Goal: Task Accomplishment & Management: Manage account settings

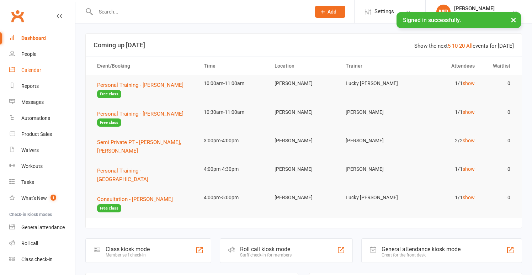
click at [28, 71] on div "Calendar" at bounding box center [31, 70] width 20 height 6
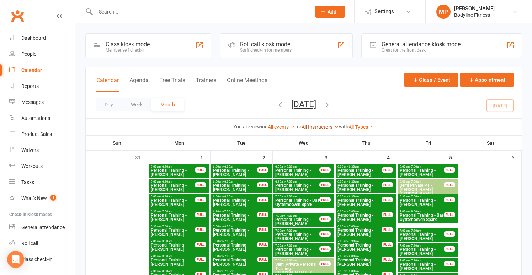
click at [321, 128] on link "All Instructors" at bounding box center [319, 127] width 37 height 6
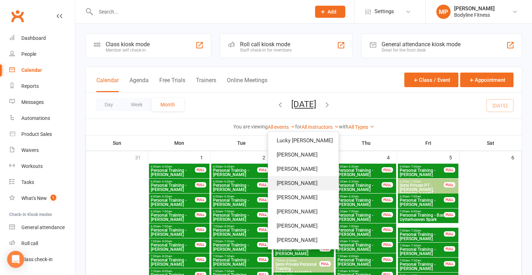
click at [294, 185] on link "[PERSON_NAME]" at bounding box center [303, 183] width 70 height 14
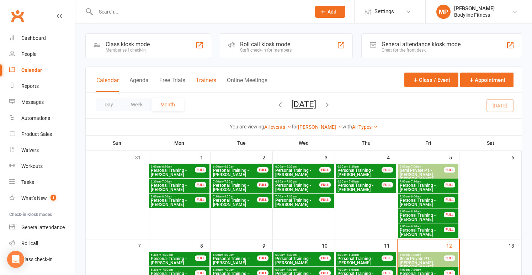
click at [206, 77] on button "Trainers" at bounding box center [206, 84] width 20 height 15
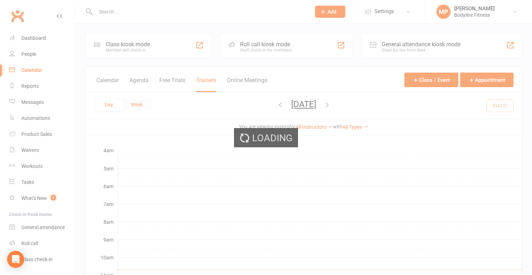
click at [142, 105] on button "Week" at bounding box center [136, 104] width 29 height 13
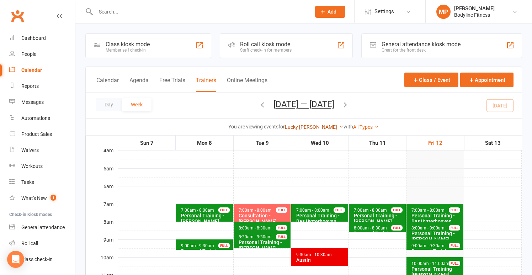
click at [312, 126] on link "Lucky [PERSON_NAME]" at bounding box center [314, 127] width 59 height 6
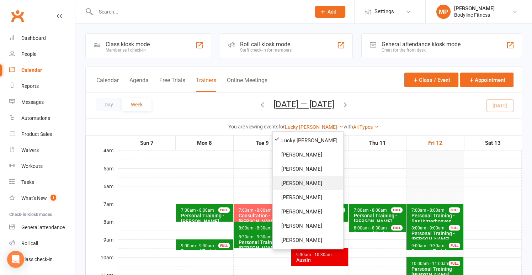
click at [301, 182] on link "[PERSON_NAME]" at bounding box center [308, 183] width 70 height 14
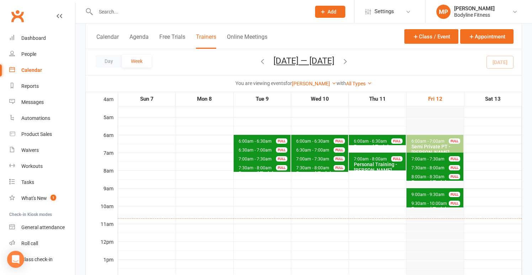
scroll to position [54, 0]
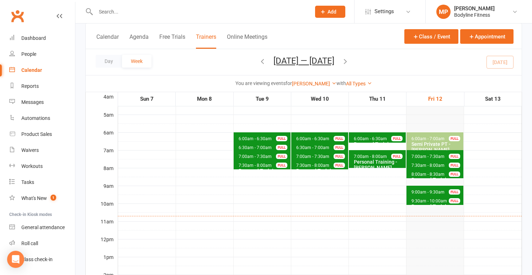
click at [431, 203] on div "Personal Training - [PERSON_NAME]" at bounding box center [436, 208] width 51 height 11
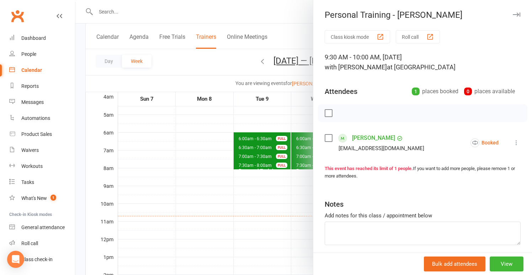
click at [243, 221] on div at bounding box center [303, 137] width 456 height 275
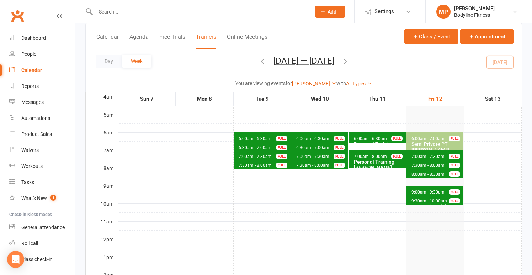
click at [434, 202] on span "9:30am - 10:00am" at bounding box center [429, 200] width 36 height 5
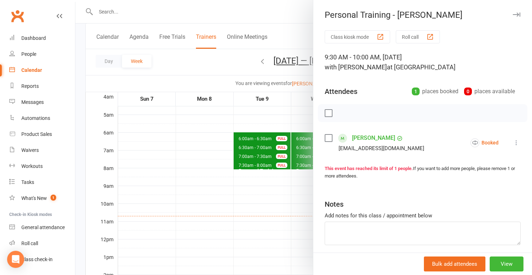
click at [516, 145] on icon at bounding box center [515, 142] width 7 height 7
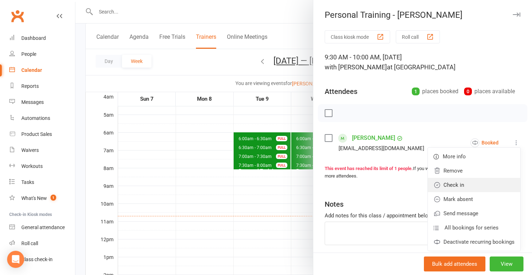
click at [488, 189] on link "Check in" at bounding box center [473, 185] width 92 height 14
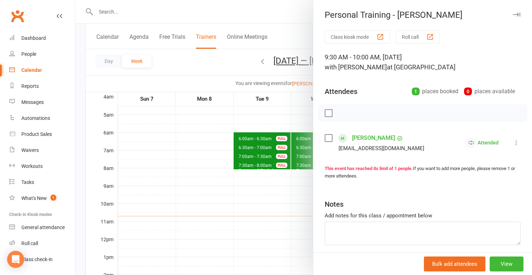
click at [271, 203] on div at bounding box center [303, 137] width 456 height 275
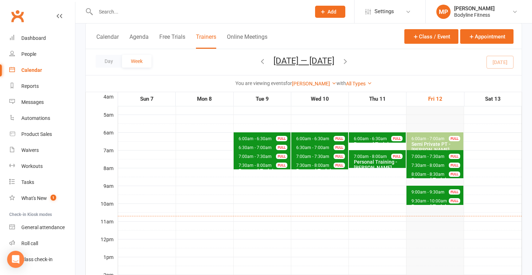
click at [432, 186] on span "9:00am - 9:30am Personal Training - [PERSON_NAME] FULL" at bounding box center [434, 190] width 57 height 10
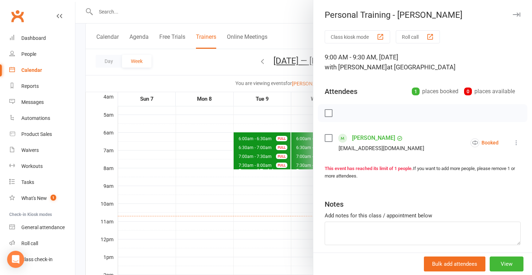
click at [269, 183] on div at bounding box center [303, 137] width 456 height 275
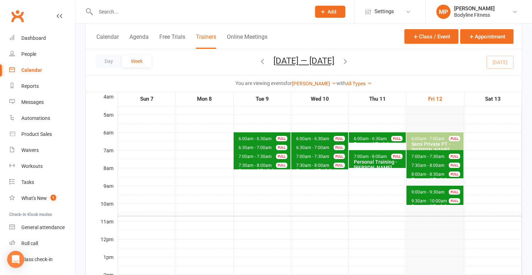
click at [432, 191] on span "9:00am - 9:30am" at bounding box center [428, 191] width 34 height 5
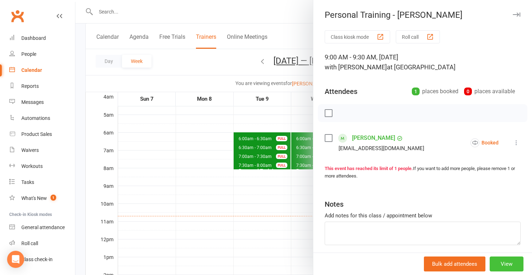
click at [512, 265] on button "View" at bounding box center [506, 263] width 34 height 15
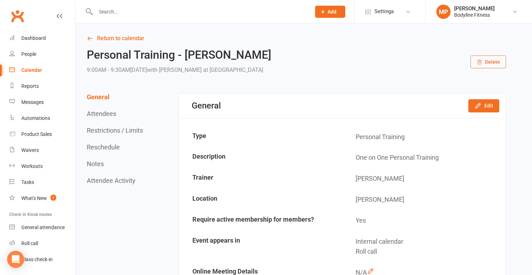
click at [487, 58] on button "Delete" at bounding box center [488, 61] width 36 height 13
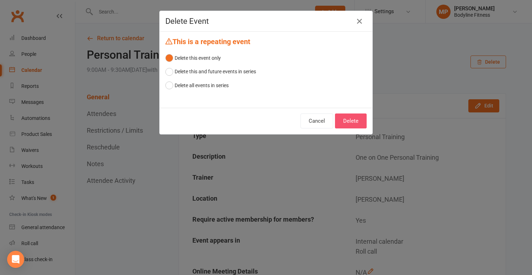
click at [357, 120] on button "Delete" at bounding box center [351, 120] width 32 height 15
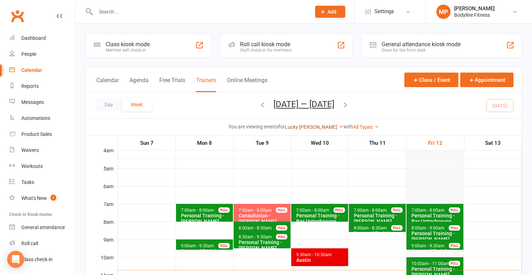
click at [313, 127] on link "Lucky [PERSON_NAME]" at bounding box center [314, 127] width 59 height 6
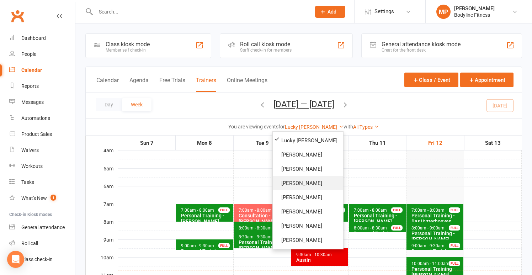
click at [299, 183] on link "[PERSON_NAME]" at bounding box center [308, 183] width 70 height 14
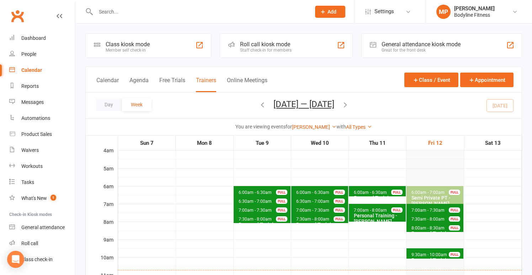
click at [349, 104] on icon "button" at bounding box center [345, 105] width 8 height 8
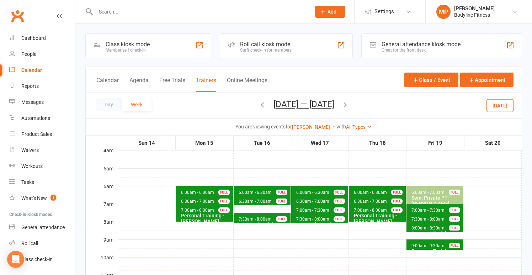
click at [258, 102] on icon "button" at bounding box center [262, 105] width 8 height 8
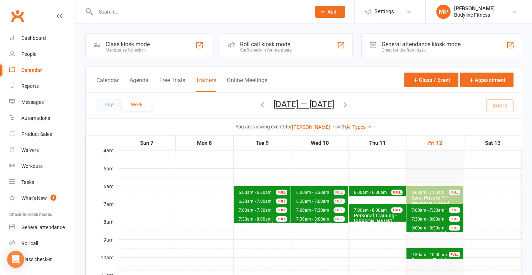
click at [349, 103] on icon "button" at bounding box center [345, 105] width 8 height 8
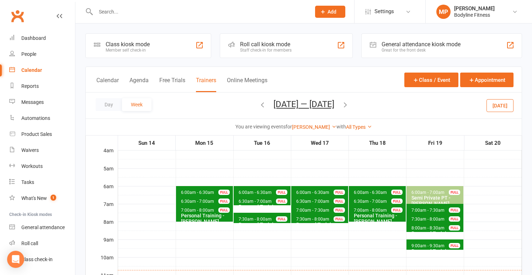
click at [349, 103] on icon "button" at bounding box center [345, 105] width 8 height 8
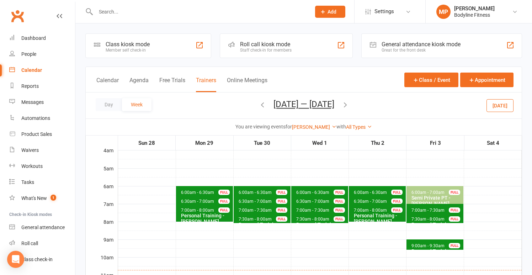
click at [349, 103] on icon "button" at bounding box center [345, 105] width 8 height 8
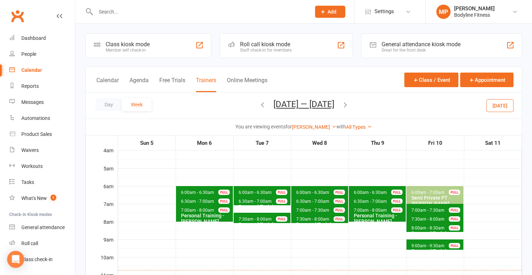
click at [349, 103] on icon "button" at bounding box center [345, 105] width 8 height 8
click at [258, 110] on button "button" at bounding box center [262, 105] width 8 height 12
click at [349, 103] on icon "button" at bounding box center [345, 105] width 8 height 8
click at [258, 107] on icon "button" at bounding box center [262, 105] width 8 height 8
click at [206, 199] on span "6:30am - 7:00am" at bounding box center [197, 201] width 34 height 5
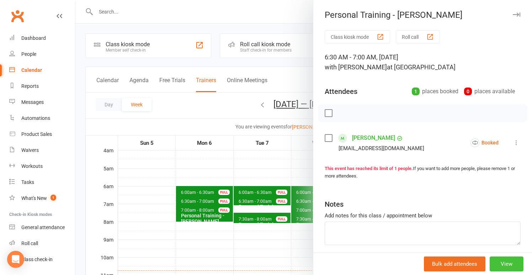
click at [506, 264] on button "View" at bounding box center [506, 263] width 34 height 15
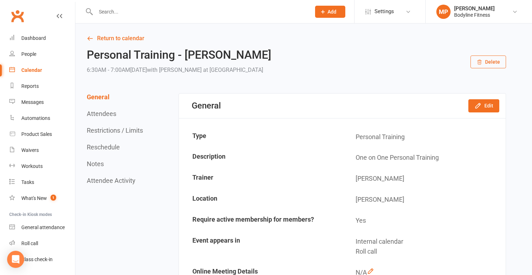
click at [503, 59] on button "Delete" at bounding box center [488, 61] width 36 height 13
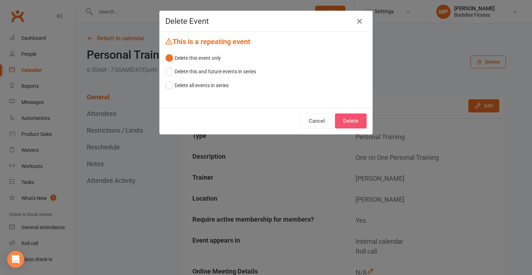
click at [357, 119] on button "Delete" at bounding box center [351, 120] width 32 height 15
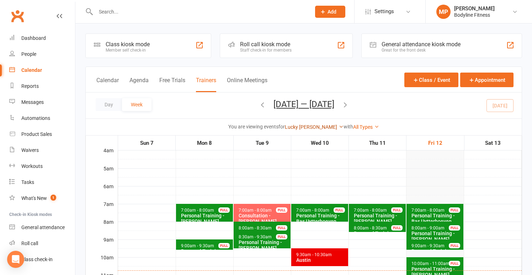
click at [310, 126] on link "Lucky [PERSON_NAME]" at bounding box center [314, 127] width 59 height 6
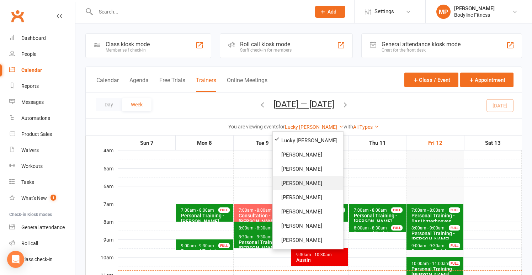
click at [294, 181] on link "[PERSON_NAME]" at bounding box center [308, 183] width 70 height 14
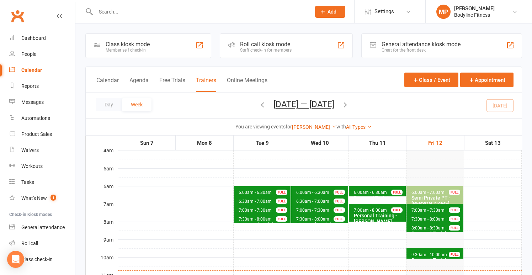
click at [349, 108] on button "button" at bounding box center [345, 105] width 8 height 12
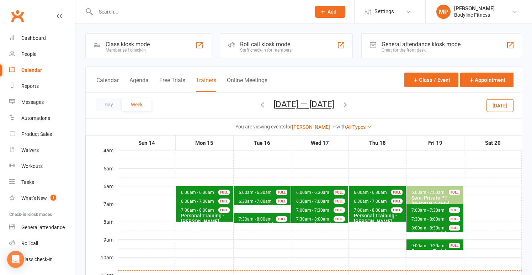
click at [349, 107] on icon "button" at bounding box center [345, 105] width 8 height 8
click at [349, 106] on icon "button" at bounding box center [345, 105] width 8 height 8
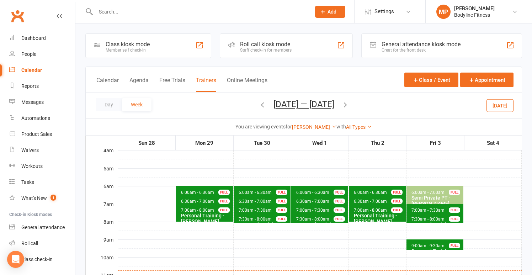
click at [349, 105] on icon "button" at bounding box center [345, 105] width 8 height 8
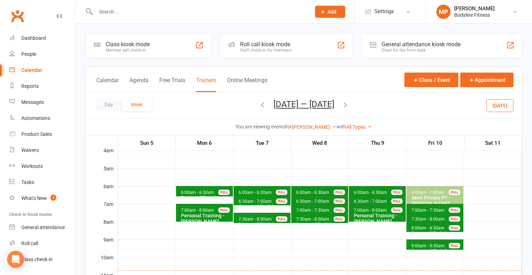
click at [303, 200] on span "6:30am - 7:00am" at bounding box center [313, 201] width 34 height 5
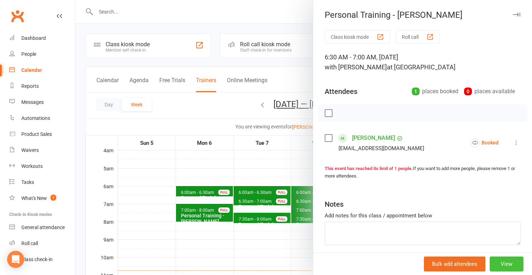
click at [504, 260] on button "View" at bounding box center [506, 263] width 34 height 15
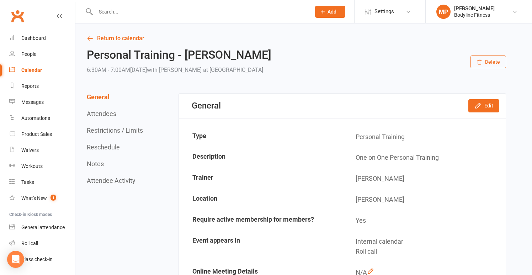
click at [484, 58] on button "Delete" at bounding box center [488, 61] width 36 height 13
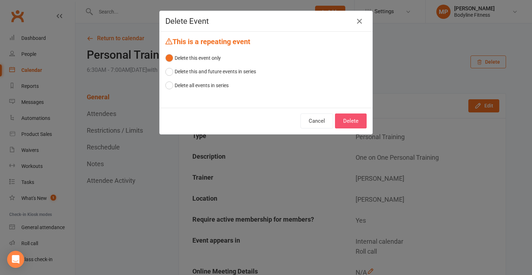
click at [350, 115] on button "Delete" at bounding box center [351, 120] width 32 height 15
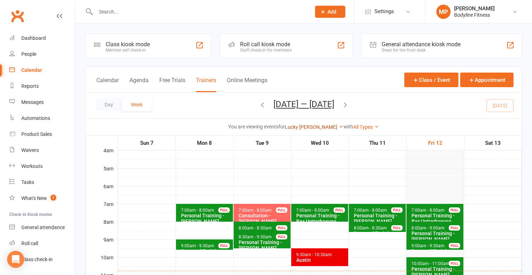
click at [315, 124] on link "Lucky [PERSON_NAME]" at bounding box center [314, 127] width 59 height 6
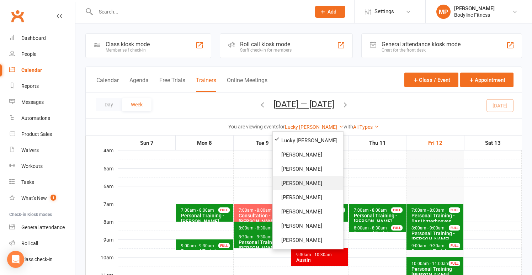
click at [293, 182] on link "[PERSON_NAME]" at bounding box center [308, 183] width 70 height 14
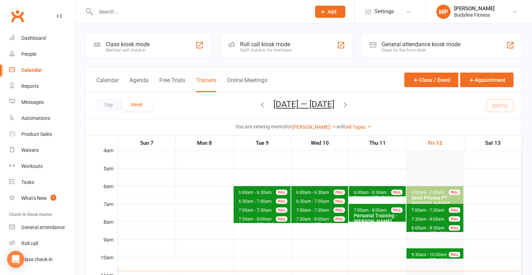
click at [349, 105] on icon "button" at bounding box center [345, 105] width 8 height 8
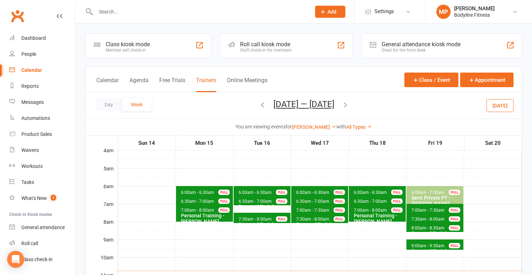
click at [349, 104] on icon "button" at bounding box center [345, 105] width 8 height 8
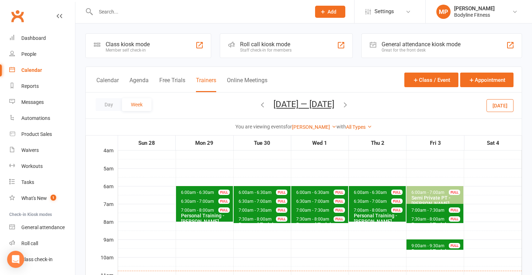
click at [349, 104] on icon "button" at bounding box center [345, 105] width 8 height 8
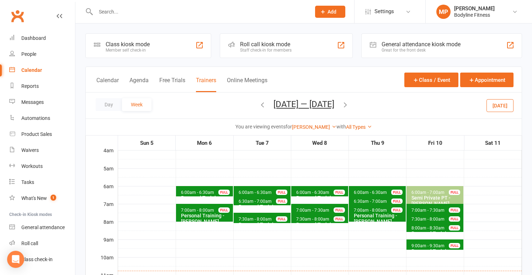
click at [349, 105] on icon "button" at bounding box center [345, 105] width 8 height 8
click at [218, 201] on div "FULL" at bounding box center [223, 200] width 11 height 5
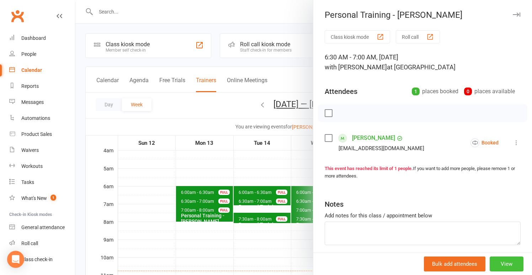
click at [509, 269] on button "View" at bounding box center [506, 263] width 34 height 15
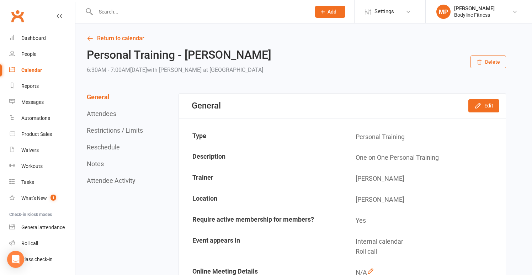
click at [482, 59] on icon "button" at bounding box center [479, 62] width 6 height 6
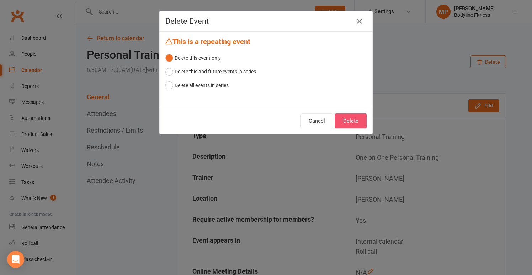
click at [351, 122] on button "Delete" at bounding box center [351, 120] width 32 height 15
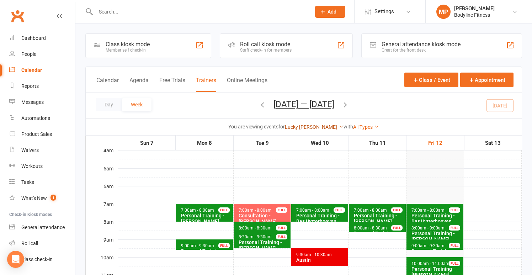
click at [310, 125] on link "Lucky [PERSON_NAME]" at bounding box center [314, 127] width 59 height 6
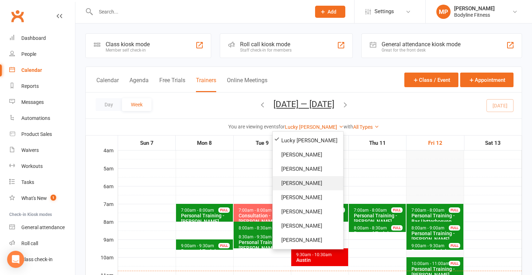
click at [298, 183] on link "[PERSON_NAME]" at bounding box center [308, 183] width 70 height 14
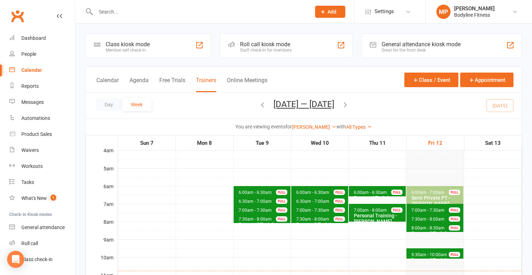
click at [349, 107] on icon "button" at bounding box center [345, 105] width 8 height 8
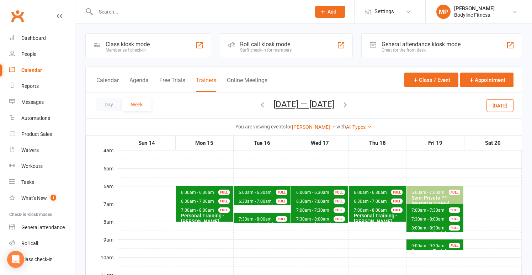
click at [349, 104] on icon "button" at bounding box center [345, 105] width 8 height 8
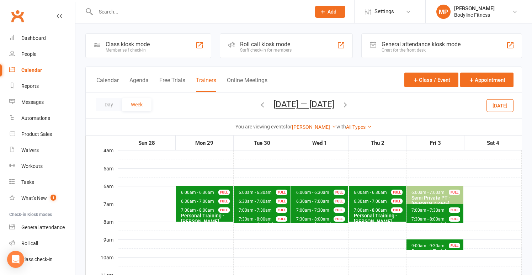
click at [349, 103] on icon "button" at bounding box center [345, 105] width 8 height 8
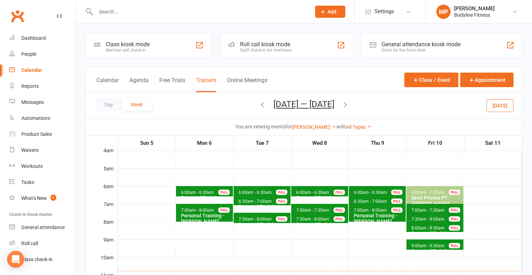
click at [349, 103] on icon "button" at bounding box center [345, 105] width 8 height 8
click at [317, 201] on span "6:30am - 7:00am" at bounding box center [313, 201] width 34 height 5
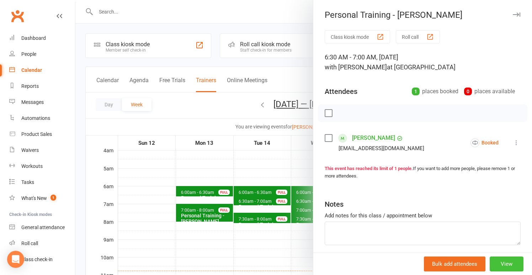
click at [507, 261] on button "View" at bounding box center [506, 263] width 34 height 15
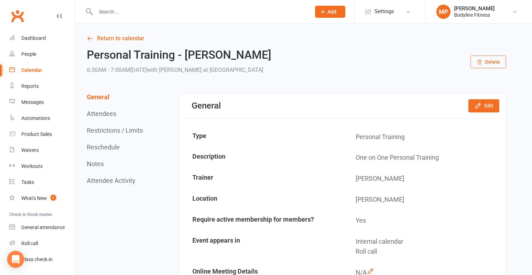
click at [490, 65] on button "Delete" at bounding box center [488, 61] width 36 height 13
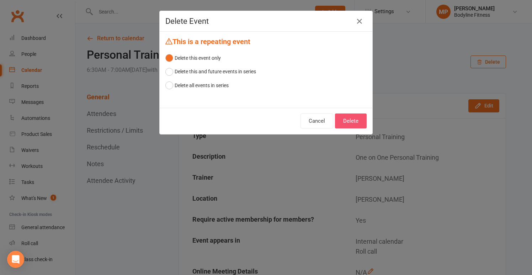
click at [356, 120] on button "Delete" at bounding box center [351, 120] width 32 height 15
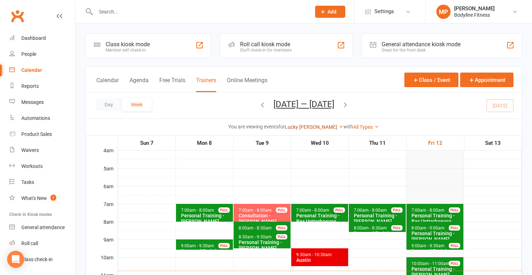
click at [312, 126] on link "Lucky [PERSON_NAME]" at bounding box center [314, 127] width 59 height 6
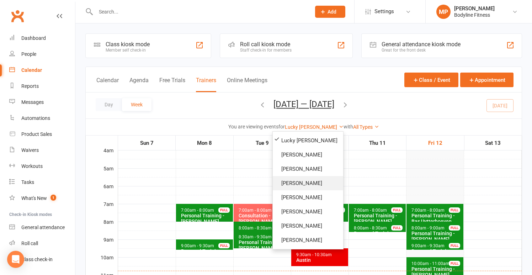
click at [294, 180] on link "[PERSON_NAME]" at bounding box center [308, 183] width 70 height 14
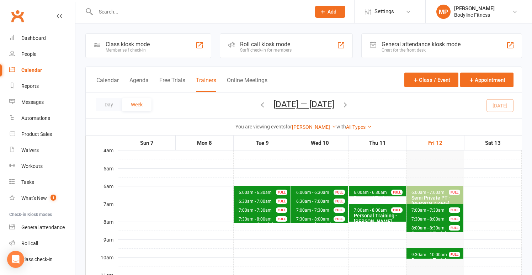
click at [349, 105] on icon "button" at bounding box center [345, 105] width 8 height 8
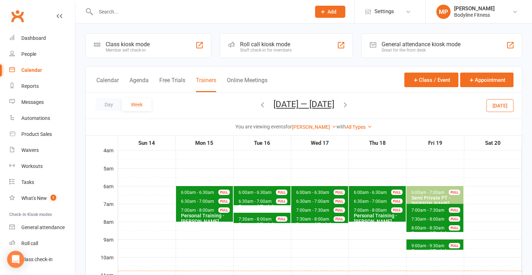
click at [349, 104] on icon "button" at bounding box center [345, 105] width 8 height 8
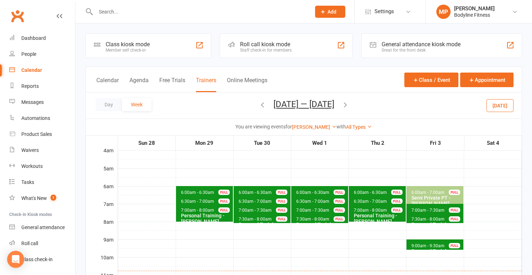
click at [349, 104] on icon "button" at bounding box center [345, 105] width 8 height 8
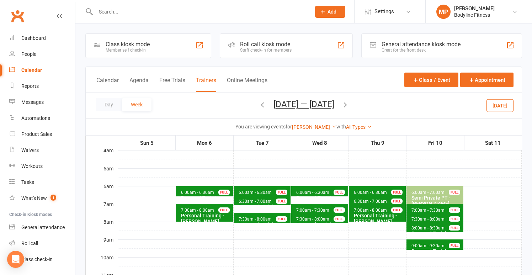
click at [349, 103] on icon "button" at bounding box center [345, 105] width 8 height 8
click at [349, 104] on icon "button" at bounding box center [345, 105] width 8 height 8
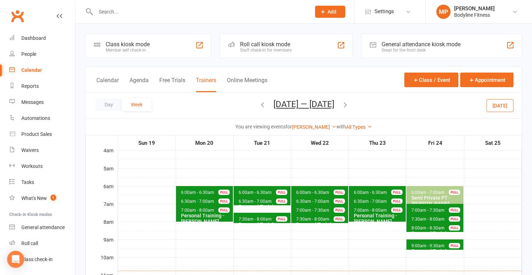
click at [258, 105] on icon "button" at bounding box center [262, 105] width 8 height 8
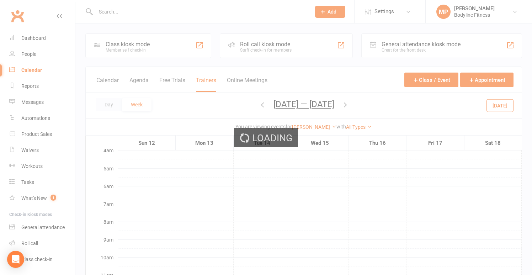
click at [254, 105] on div "Loading" at bounding box center [266, 137] width 532 height 275
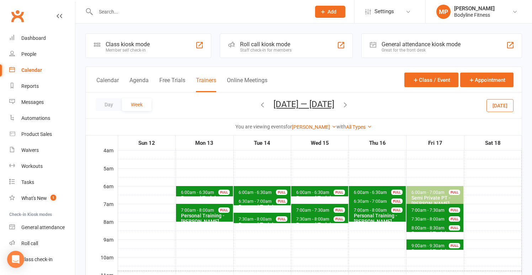
click at [211, 82] on button "Trainers" at bounding box center [206, 84] width 20 height 15
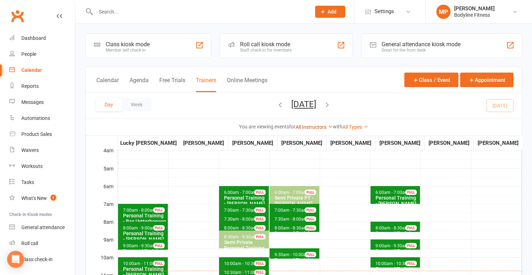
click at [316, 124] on link "All Instructors" at bounding box center [313, 127] width 37 height 6
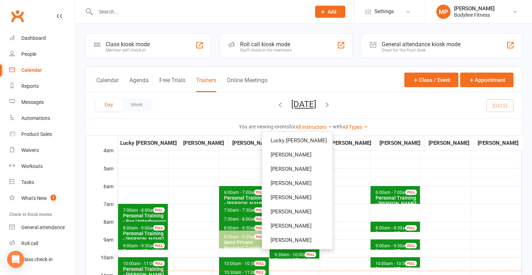
click at [230, 126] on div "You are viewing events for All Instructors Lucky [PERSON_NAME] [PERSON_NAME] [P…" at bounding box center [304, 127] width 428 height 8
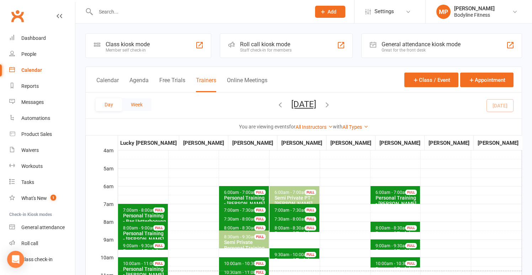
click at [148, 105] on button "Week" at bounding box center [136, 104] width 29 height 13
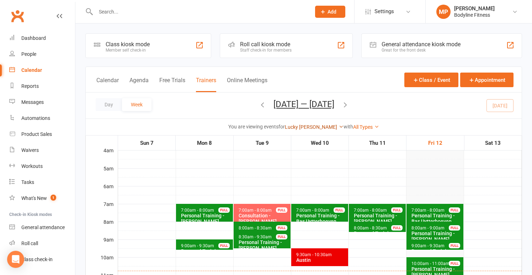
click at [313, 124] on link "Lucky [PERSON_NAME]" at bounding box center [314, 127] width 59 height 6
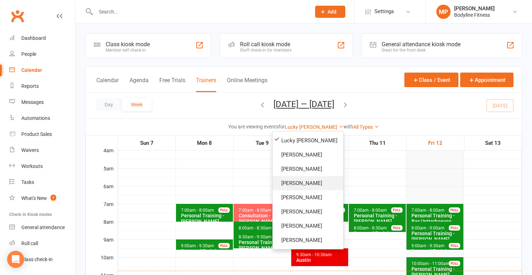
click at [293, 180] on link "[PERSON_NAME]" at bounding box center [308, 183] width 70 height 14
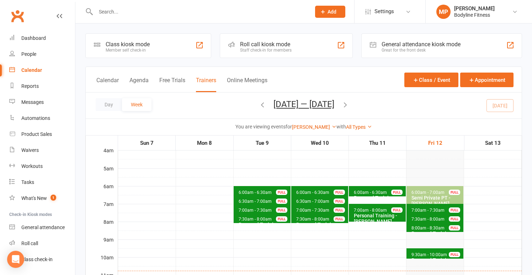
click at [428, 255] on span "9:30am - 10:00am" at bounding box center [429, 254] width 36 height 5
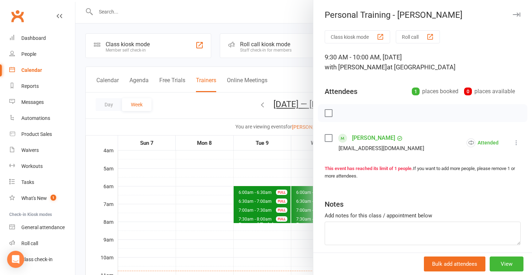
click at [236, 236] on div at bounding box center [303, 137] width 456 height 275
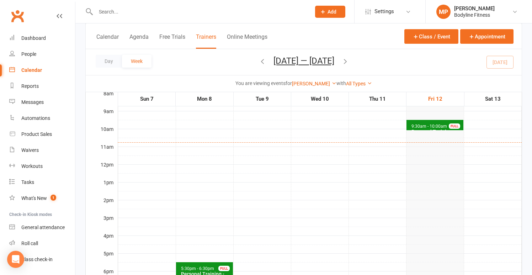
scroll to position [210, 0]
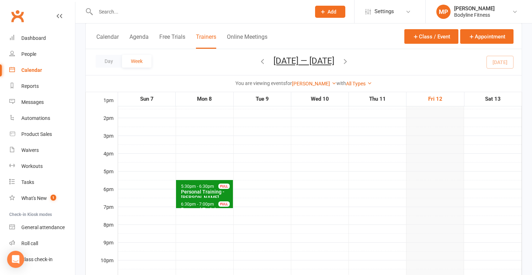
click at [206, 204] on span "6:30pm - 7:00pm" at bounding box center [197, 203] width 34 height 5
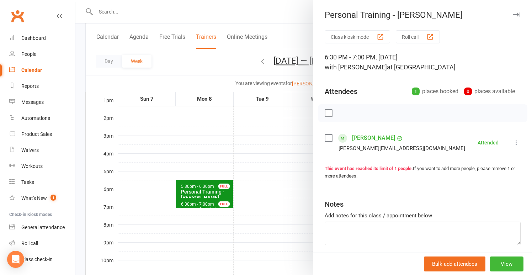
click at [204, 173] on div at bounding box center [303, 137] width 456 height 275
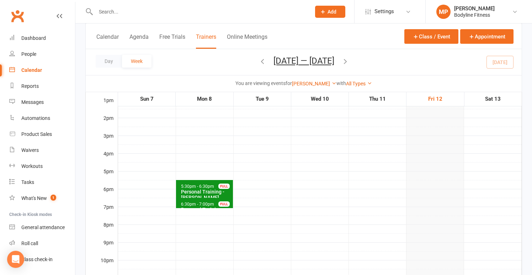
click at [204, 187] on span "5:30pm - 6:30pm" at bounding box center [197, 186] width 34 height 5
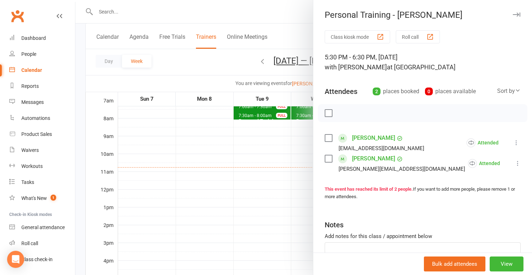
scroll to position [85, 0]
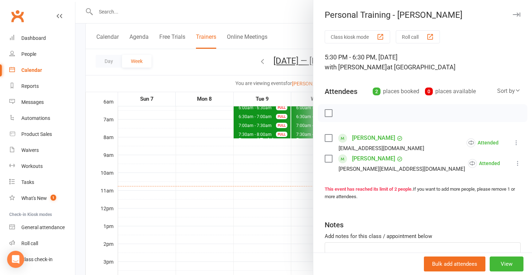
click at [260, 135] on div at bounding box center [303, 137] width 456 height 275
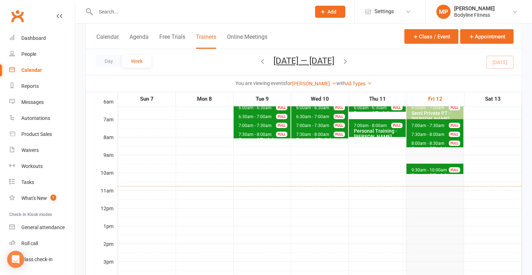
click at [260, 135] on span "7:30am - 8:00am" at bounding box center [255, 134] width 34 height 5
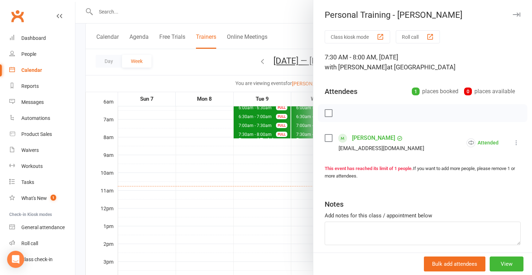
click at [260, 122] on div at bounding box center [303, 137] width 456 height 275
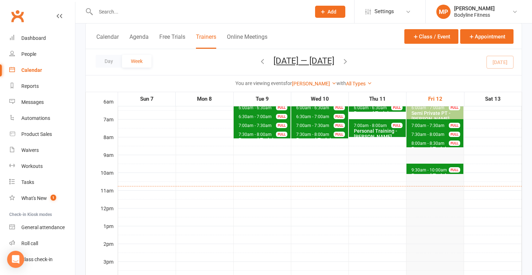
click at [260, 124] on span "7:00am - 7:30am" at bounding box center [255, 125] width 34 height 5
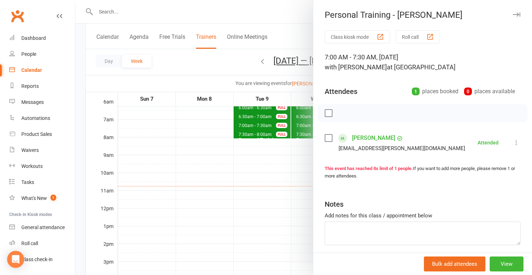
click at [264, 158] on div at bounding box center [303, 137] width 456 height 275
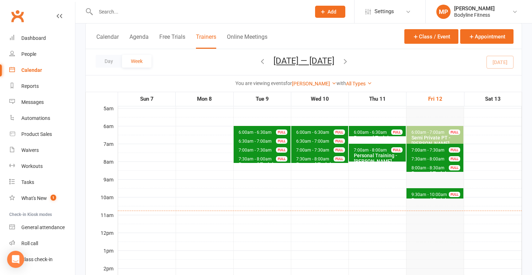
scroll to position [55, 0]
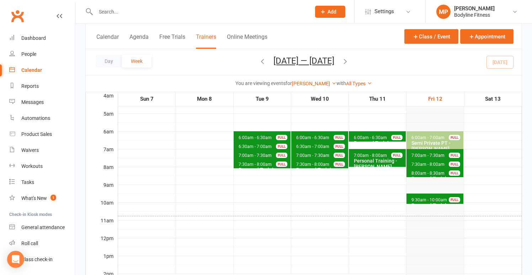
click at [270, 144] on span "6:30am - 7:00am" at bounding box center [255, 146] width 34 height 5
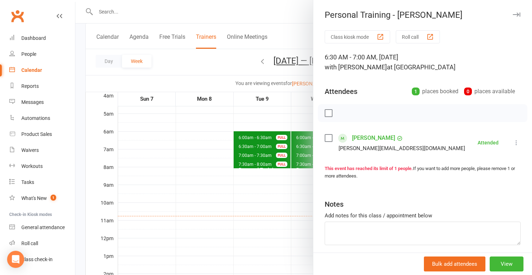
click at [256, 187] on div at bounding box center [303, 137] width 456 height 275
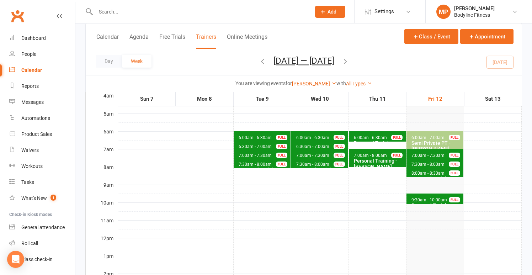
click at [263, 136] on span "6:00am - 6:30am" at bounding box center [255, 137] width 34 height 5
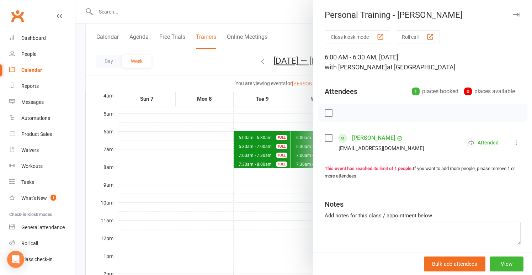
click at [260, 114] on div at bounding box center [303, 137] width 456 height 275
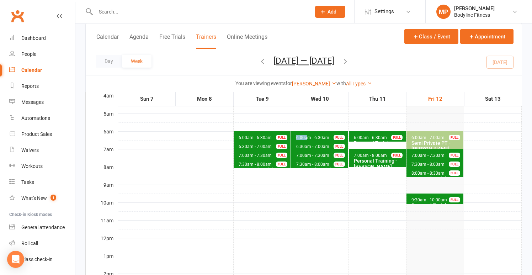
click at [307, 135] on span "6:00am - 6:30am Personal Training - [PERSON_NAME] FULL" at bounding box center [319, 136] width 57 height 10
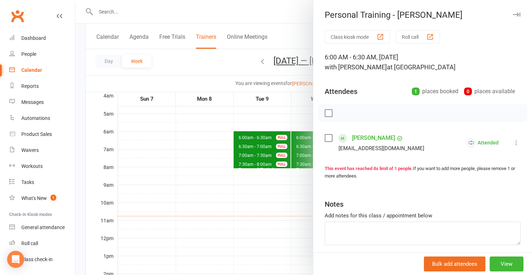
click at [280, 121] on div at bounding box center [303, 137] width 456 height 275
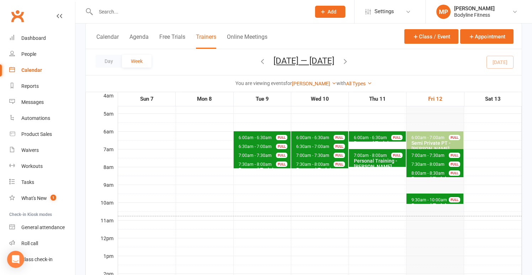
click at [311, 148] on span "6:30am - 7:00am" at bounding box center [313, 146] width 34 height 5
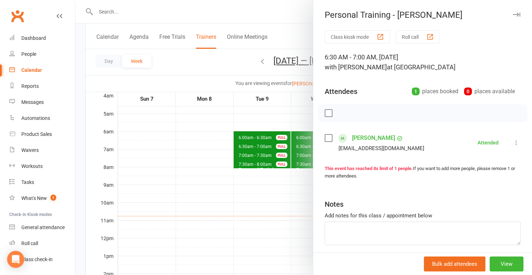
click at [279, 119] on div at bounding box center [303, 137] width 456 height 275
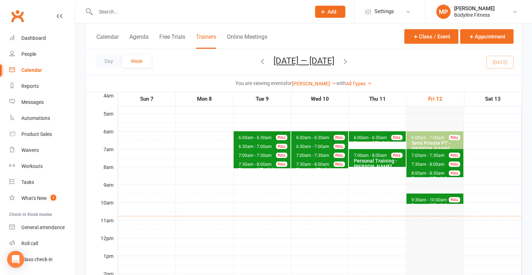
click at [307, 154] on span "7:00am - 7:30am" at bounding box center [313, 155] width 34 height 5
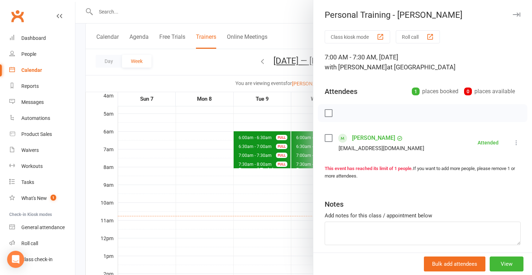
click at [303, 114] on div at bounding box center [303, 137] width 456 height 275
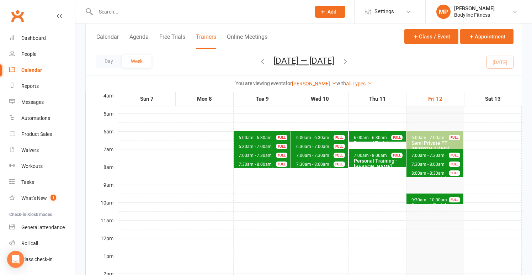
click at [313, 164] on span "7:30am - 8:00am" at bounding box center [313, 164] width 34 height 5
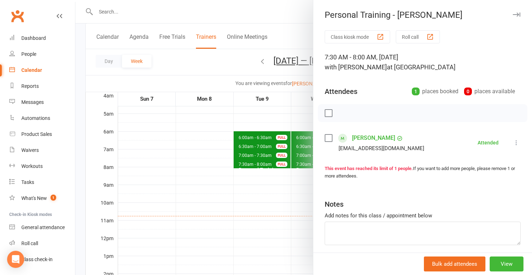
click at [280, 131] on div at bounding box center [303, 137] width 456 height 275
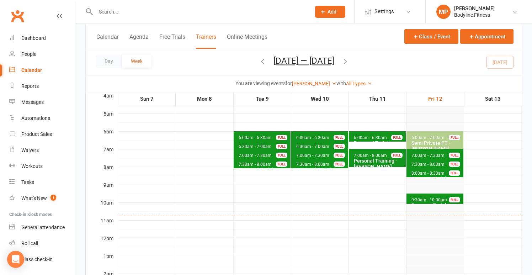
click at [356, 135] on span "6:00am - 6:30am" at bounding box center [370, 137] width 34 height 5
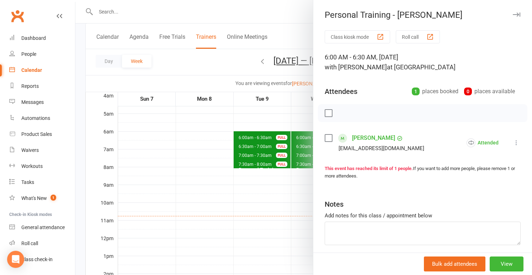
click at [283, 120] on div at bounding box center [303, 137] width 456 height 275
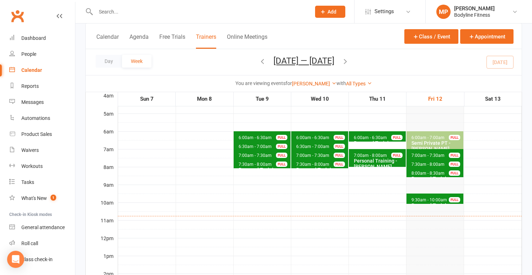
click at [369, 162] on div "Personal Training - [PERSON_NAME]" at bounding box center [378, 163] width 51 height 11
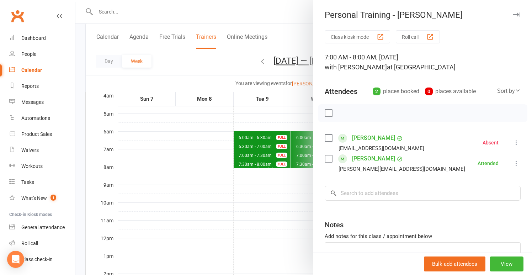
click at [269, 114] on div at bounding box center [303, 137] width 456 height 275
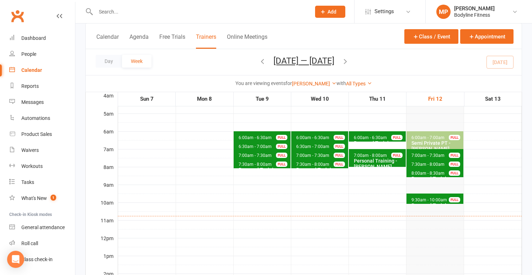
click at [410, 142] on span "6:00am - 7:00am Semi Private PT - [PERSON_NAME], [PERSON_NAME] FULL" at bounding box center [434, 140] width 57 height 18
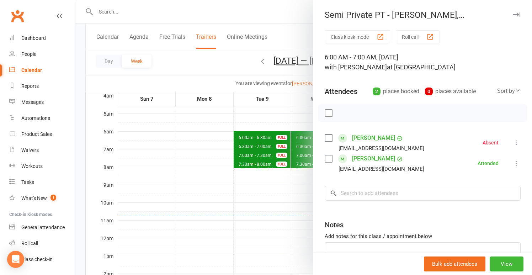
click at [282, 119] on div at bounding box center [303, 137] width 456 height 275
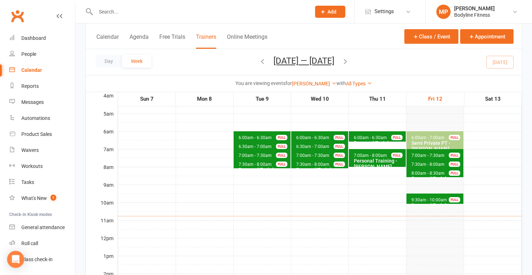
click at [441, 154] on span "7:00am - 7:30am" at bounding box center [428, 155] width 34 height 5
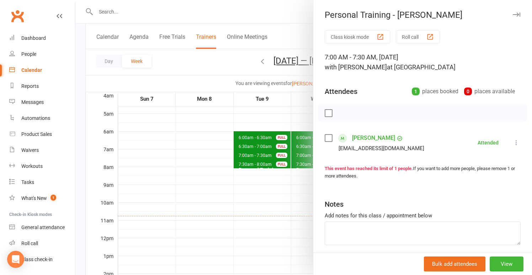
click at [259, 110] on div at bounding box center [303, 137] width 456 height 275
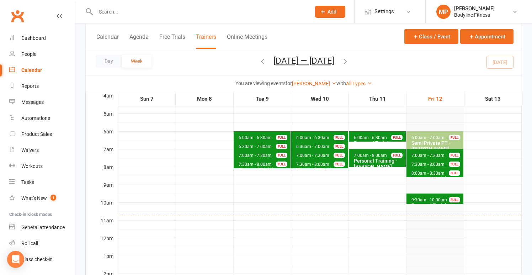
click at [414, 163] on span "7:30am - 8:00am" at bounding box center [428, 164] width 34 height 5
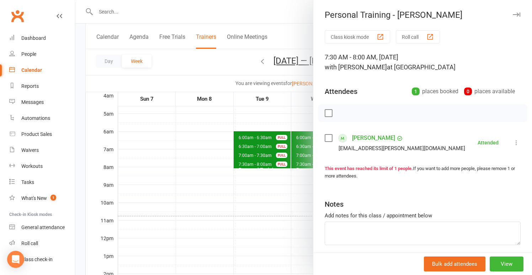
click at [259, 129] on div at bounding box center [303, 137] width 456 height 275
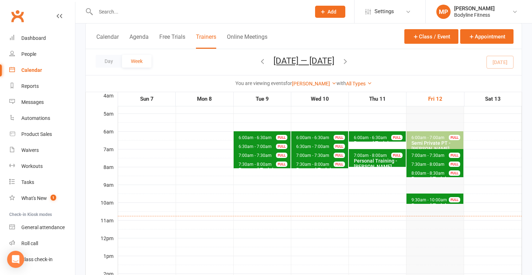
click at [422, 172] on span "8:00am - 8:30am" at bounding box center [428, 173] width 34 height 5
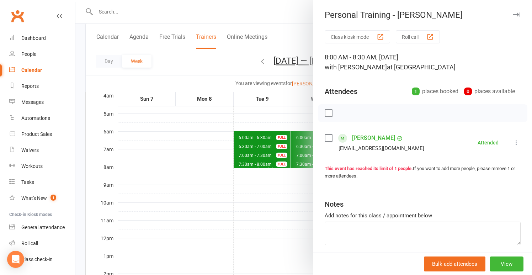
click at [242, 201] on div at bounding box center [303, 137] width 456 height 275
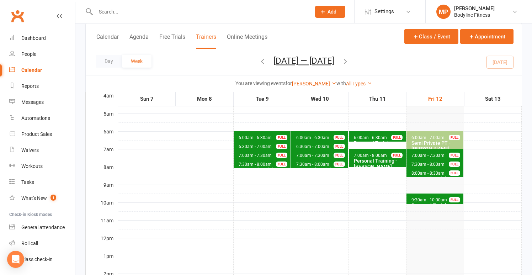
click at [424, 199] on span "9:30am - 10:00am" at bounding box center [429, 199] width 36 height 5
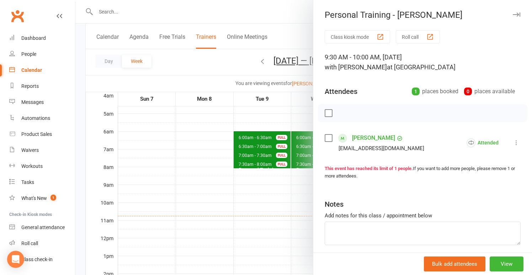
click at [256, 206] on div at bounding box center [303, 137] width 456 height 275
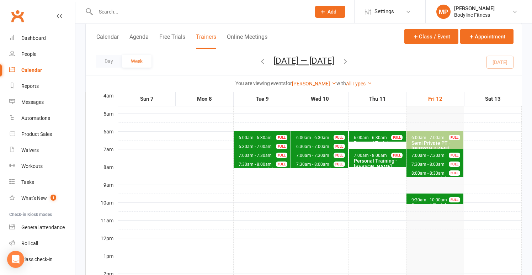
click at [349, 65] on button "button" at bounding box center [345, 62] width 8 height 12
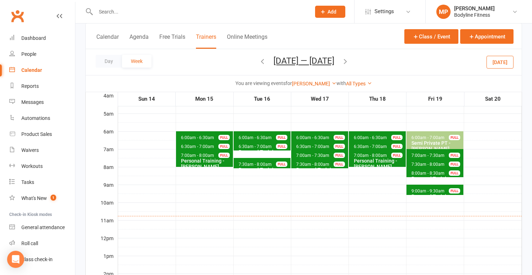
click at [209, 134] on span "6:00am - 6:30am Personal Training - [PERSON_NAME] FULL" at bounding box center [204, 136] width 57 height 10
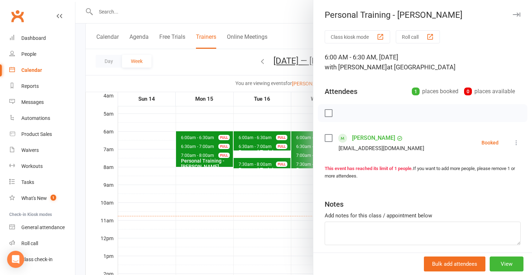
click at [209, 125] on div at bounding box center [303, 137] width 456 height 275
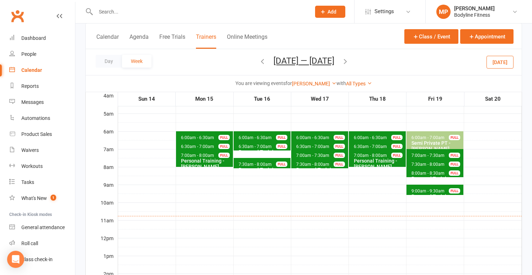
click at [261, 145] on span "6:30am - 7:00am" at bounding box center [255, 146] width 34 height 5
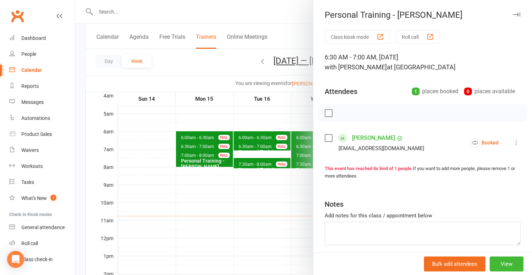
click at [245, 108] on div at bounding box center [303, 137] width 456 height 275
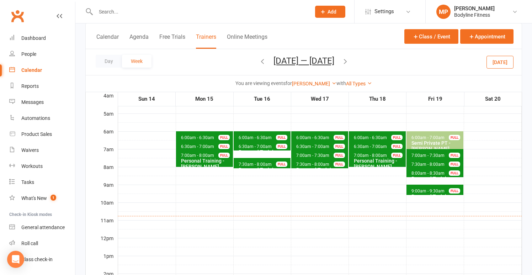
click at [253, 145] on span "6:30am - 7:00am" at bounding box center [255, 146] width 34 height 5
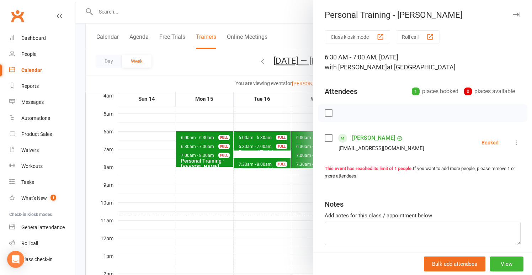
click at [230, 124] on div at bounding box center [303, 137] width 456 height 275
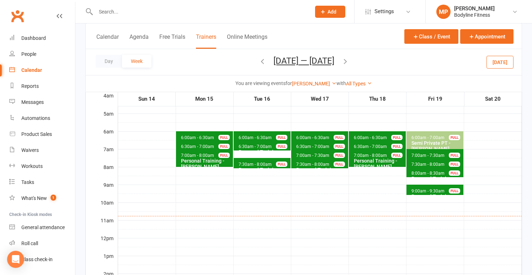
click at [214, 146] on span "6:30am - 7:00am Personal Training - [PERSON_NAME] FULL" at bounding box center [204, 145] width 57 height 10
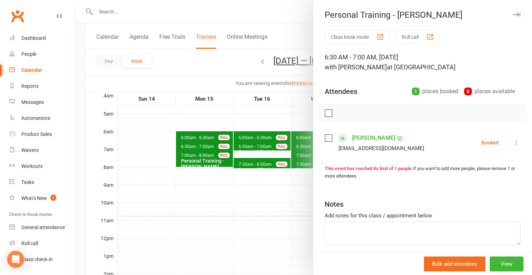
click at [217, 115] on div at bounding box center [303, 137] width 456 height 275
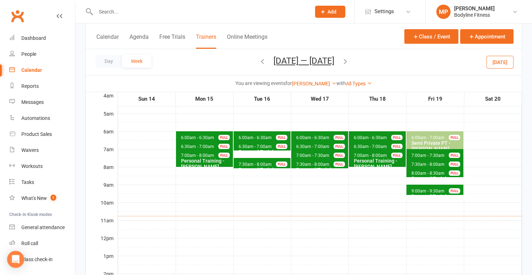
click at [298, 145] on span "6:30am - 7:00am" at bounding box center [313, 146] width 34 height 5
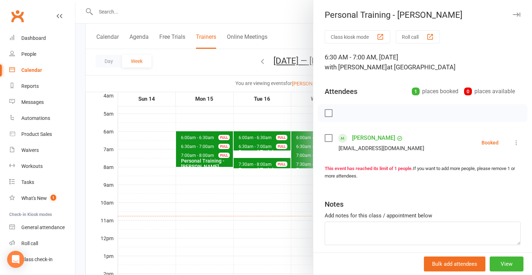
click at [252, 124] on div at bounding box center [303, 137] width 456 height 275
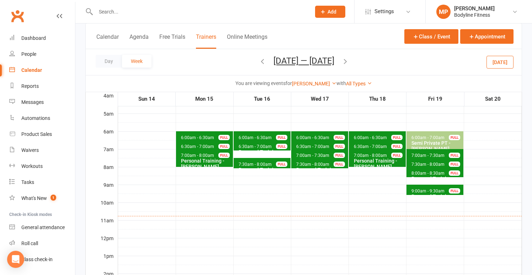
click at [211, 143] on span "6:30am - 7:00am Personal Training - [PERSON_NAME] FULL" at bounding box center [204, 145] width 57 height 10
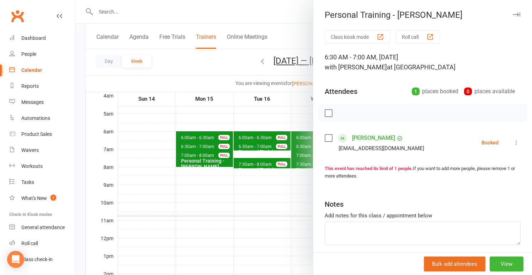
click at [214, 124] on div at bounding box center [303, 137] width 456 height 275
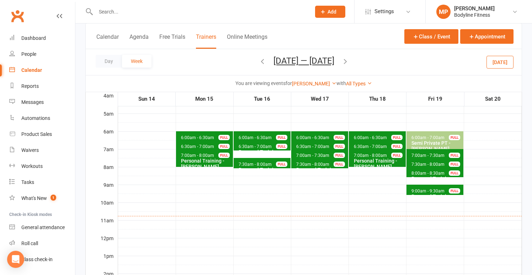
click at [214, 134] on span "6:00am - 6:30am Personal Training - [PERSON_NAME] FULL" at bounding box center [204, 136] width 57 height 10
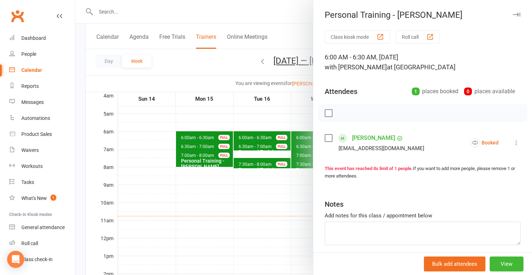
click at [217, 125] on div at bounding box center [303, 137] width 456 height 275
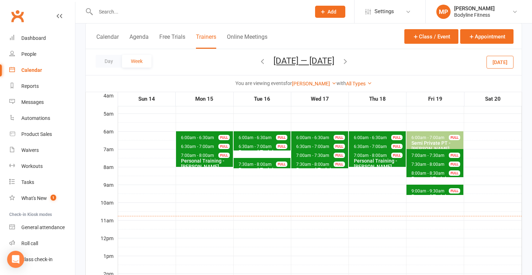
click at [250, 147] on span "6:30am - 7:00am" at bounding box center [255, 146] width 34 height 5
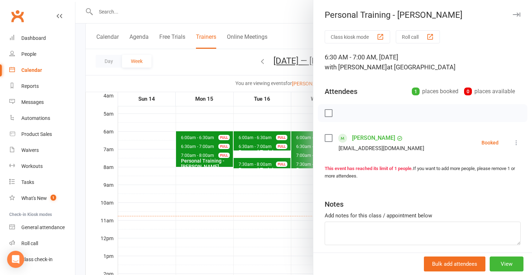
click at [239, 128] on div at bounding box center [303, 137] width 456 height 275
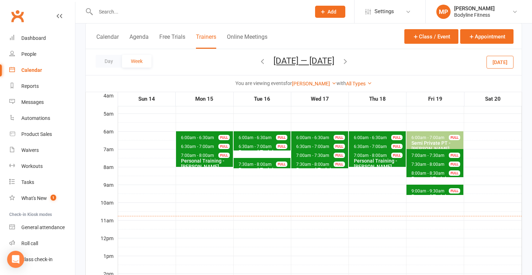
click at [325, 145] on span "6:30am - 7:00am" at bounding box center [313, 146] width 34 height 5
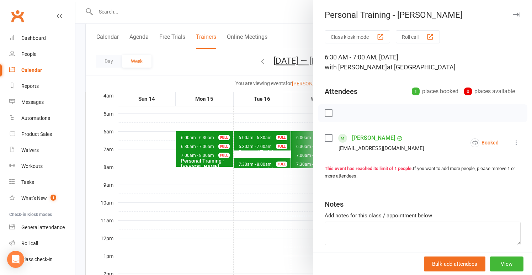
click at [298, 135] on div at bounding box center [303, 137] width 456 height 275
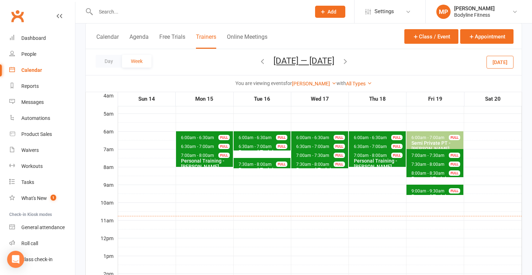
click at [362, 145] on span "6:30am - 7:00am" at bounding box center [370, 146] width 34 height 5
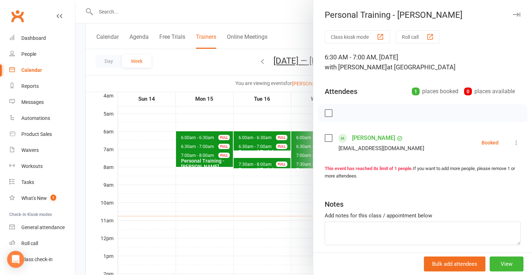
click at [281, 129] on div at bounding box center [303, 137] width 456 height 275
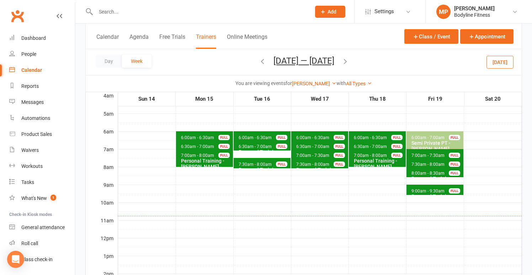
click at [314, 137] on span "6:00am - 6:30am" at bounding box center [313, 137] width 34 height 5
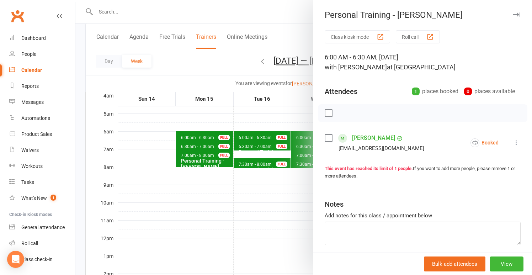
click at [290, 123] on div at bounding box center [303, 137] width 456 height 275
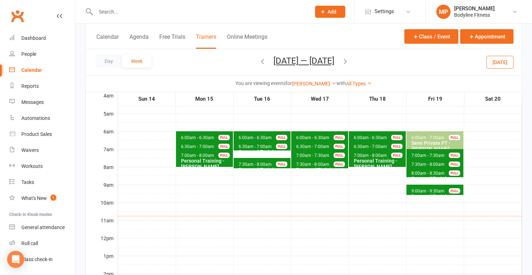
click at [268, 133] on span "6:00am - 6:30am Personal Training - [PERSON_NAME] FULL" at bounding box center [261, 136] width 57 height 10
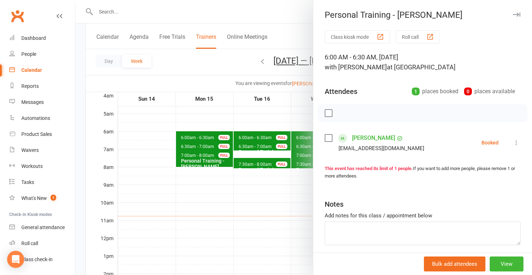
click at [260, 131] on div at bounding box center [303, 137] width 456 height 275
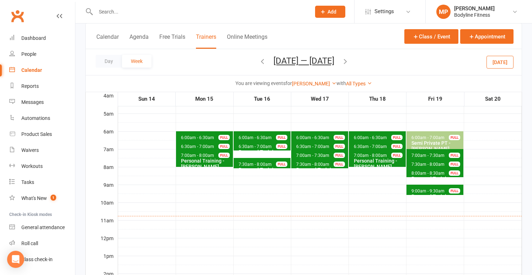
click at [258, 146] on span "6:30am - 7:00am" at bounding box center [255, 146] width 34 height 5
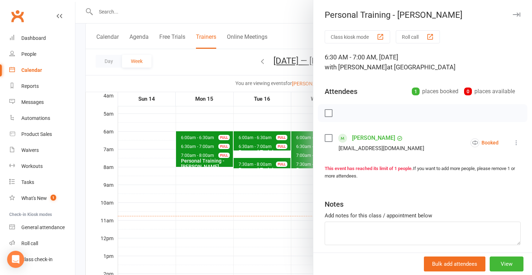
click at [239, 125] on div at bounding box center [303, 137] width 456 height 275
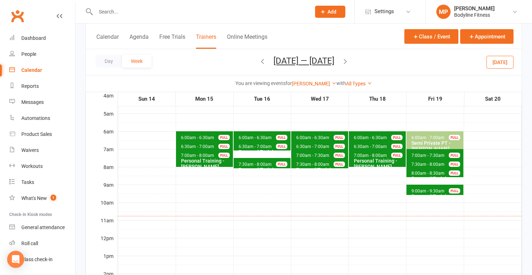
click at [213, 137] on span "6:00am - 6:30am Personal Training - [PERSON_NAME] FULL" at bounding box center [204, 136] width 57 height 10
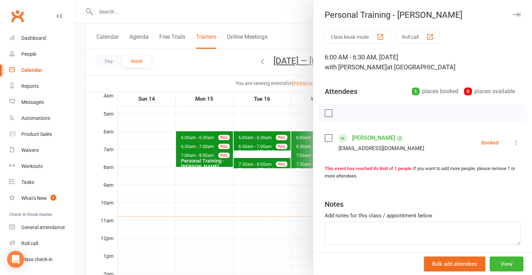
click at [211, 125] on div at bounding box center [303, 137] width 456 height 275
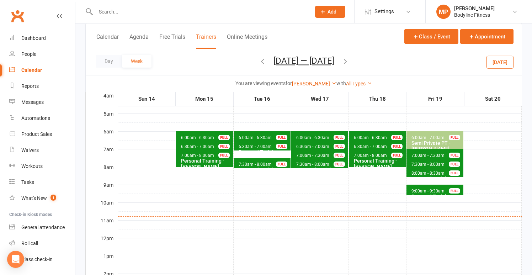
click at [276, 122] on td "6:00am - 6:30am Personal Training - [PERSON_NAME] FULL 6:30am - 7:00am Personal…" at bounding box center [262, 272] width 58 height 355
click at [258, 61] on icon "button" at bounding box center [262, 61] width 8 height 8
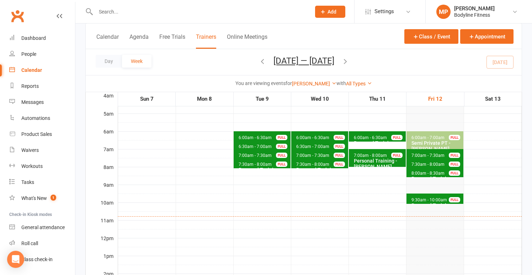
click at [349, 62] on icon "button" at bounding box center [345, 61] width 8 height 8
